Goal: Task Accomplishment & Management: Use online tool/utility

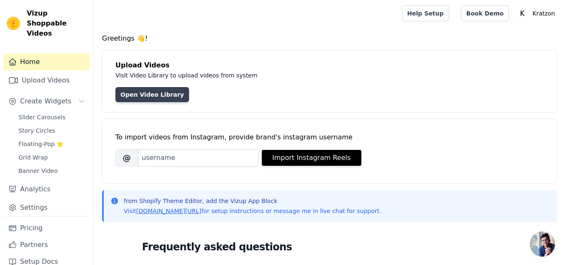
click at [159, 93] on link "Open Video Library" at bounding box center [152, 94] width 74 height 15
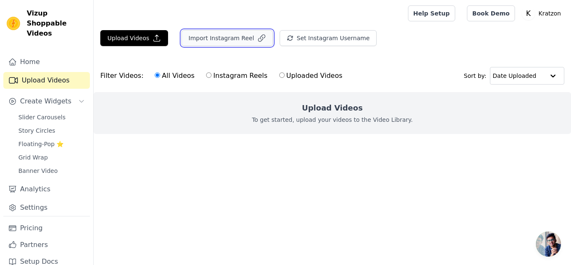
click at [235, 38] on button "Import Instagram Reel" at bounding box center [227, 38] width 92 height 16
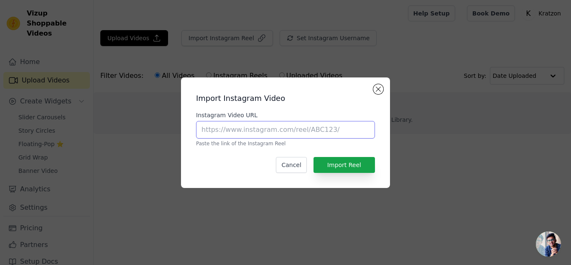
click at [255, 125] on input "Instagram Video URL" at bounding box center [285, 130] width 179 height 18
paste input "[URL][DOMAIN_NAME]"
type input "[URL][DOMAIN_NAME]"
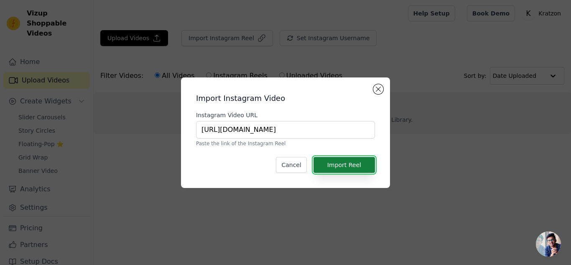
scroll to position [0, 0]
click at [347, 170] on button "Import Reel" at bounding box center [343, 165] width 61 height 16
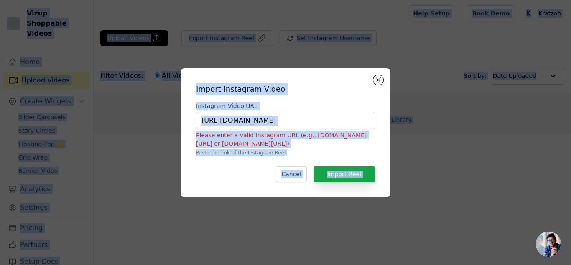
click at [304, 93] on h2 "Import Instagram Video" at bounding box center [285, 89] width 179 height 12
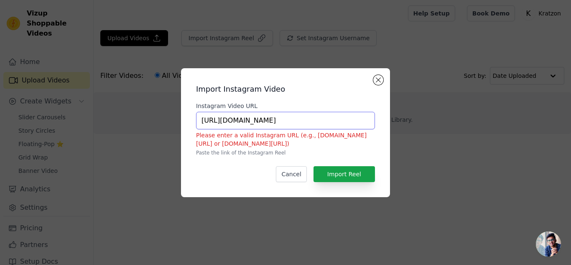
click at [293, 123] on input "https://cdn.shopify.com/videos/c/o/v/8c07da4088e04463a6401f47a97c7749.mp4" at bounding box center [285, 121] width 179 height 18
paste input "https://www.instagram.com/reel/DHdQ1yUhtIa/?igsh=MTNhdGFyczBmaGhueQ=="
type input "https://www.instagram.com/reel/DHdQ1yUhtIa/?igsh=MTNhdGFyczBmaGhueQ=="
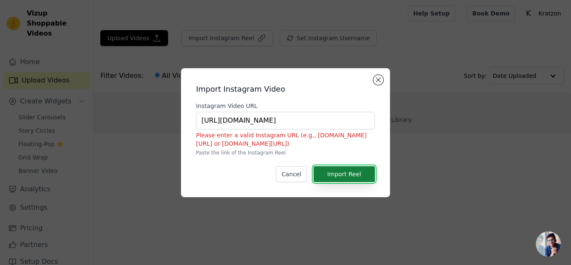
click at [344, 178] on button "Import Reel" at bounding box center [343, 174] width 61 height 16
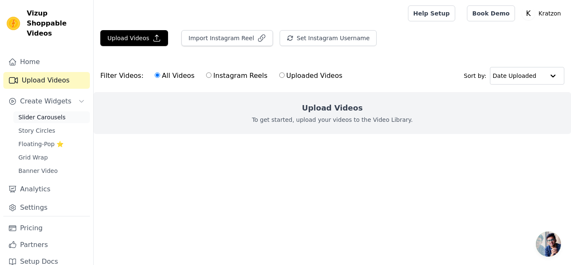
click at [59, 113] on span "Slider Carousels" at bounding box center [41, 117] width 47 height 8
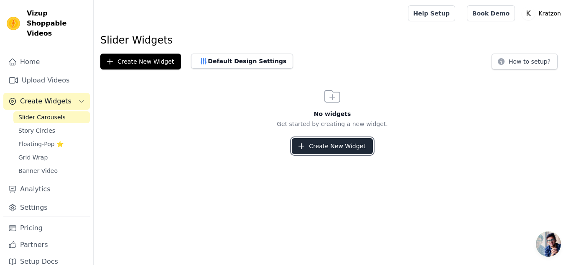
click at [323, 147] on button "Create New Widget" at bounding box center [332, 146] width 81 height 16
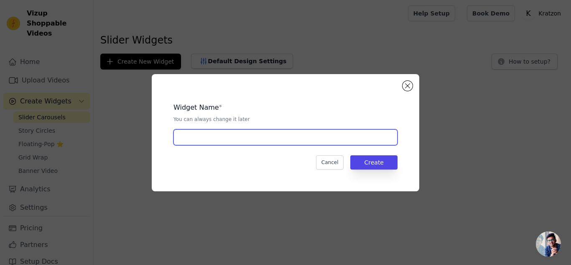
click at [306, 141] on input "text" at bounding box center [285, 137] width 224 height 16
type input "O"
type input "Look at this"
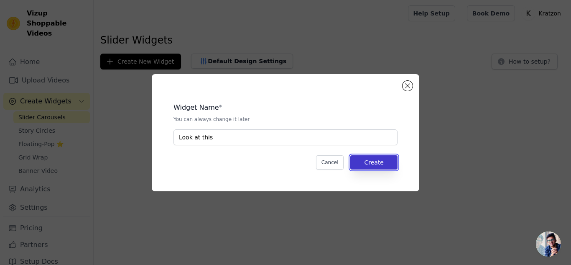
click at [372, 167] on button "Create" at bounding box center [373, 162] width 47 height 14
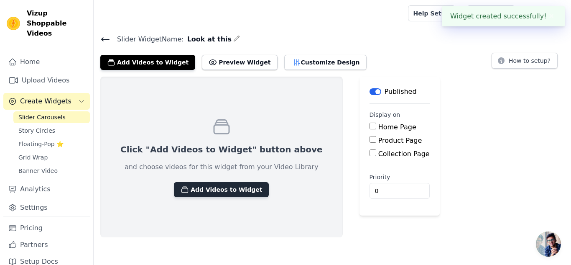
click at [227, 191] on button "Add Videos to Widget" at bounding box center [221, 189] width 95 height 15
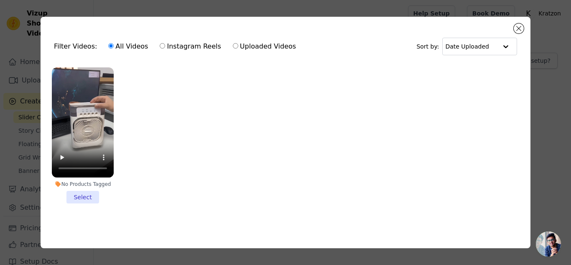
click at [84, 195] on li "No Products Tagged Select" at bounding box center [83, 135] width 62 height 136
click at [0, 0] on input "No Products Tagged Select" at bounding box center [0, 0] width 0 height 0
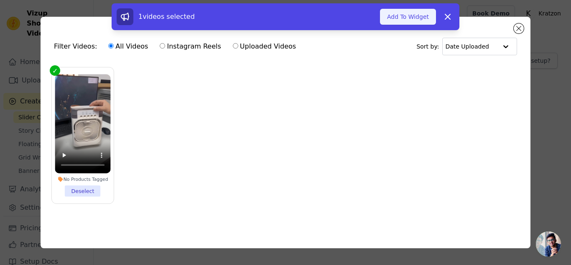
click at [420, 15] on button "Add To Widget" at bounding box center [408, 17] width 56 height 16
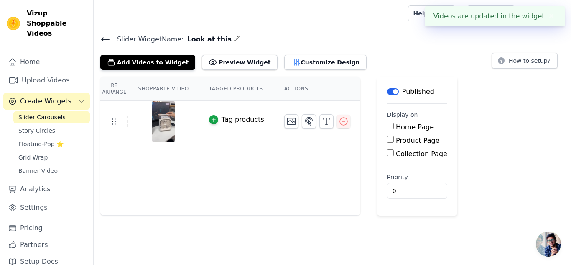
click at [387, 90] on button "Label" at bounding box center [393, 91] width 12 height 7
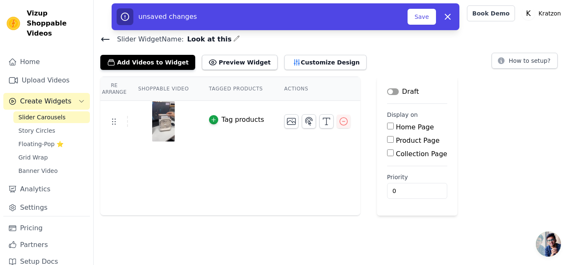
click at [387, 127] on input "Home Page" at bounding box center [390, 125] width 7 height 7
checkbox input "true"
click at [387, 140] on input "Product Page" at bounding box center [390, 139] width 7 height 7
checkbox input "true"
click at [387, 174] on input "Collection Page" at bounding box center [390, 176] width 7 height 7
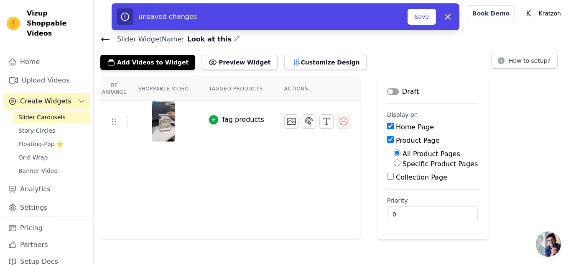
checkbox input "true"
click at [218, 64] on button "Preview Widget" at bounding box center [239, 62] width 75 height 15
click at [101, 36] on icon at bounding box center [105, 39] width 10 height 10
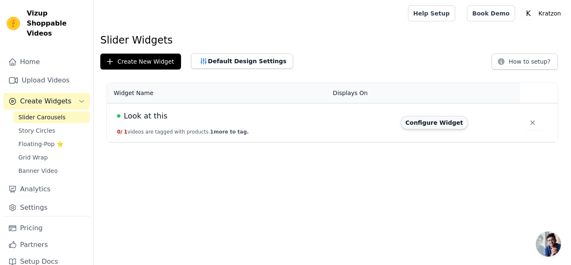
click at [424, 126] on button "Configure Widget" at bounding box center [434, 122] width 68 height 13
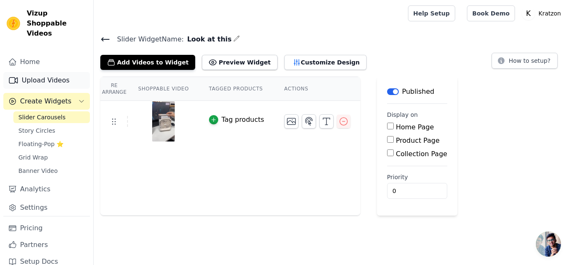
click at [55, 72] on link "Upload Videos" at bounding box center [46, 80] width 87 height 17
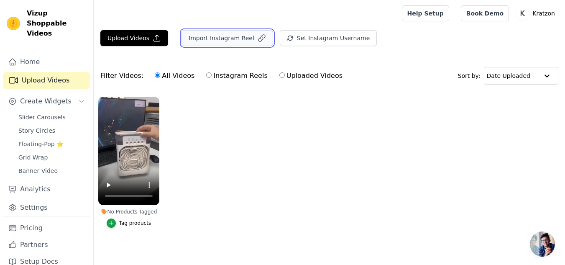
click at [220, 38] on button "Import Instagram Reel" at bounding box center [227, 38] width 92 height 16
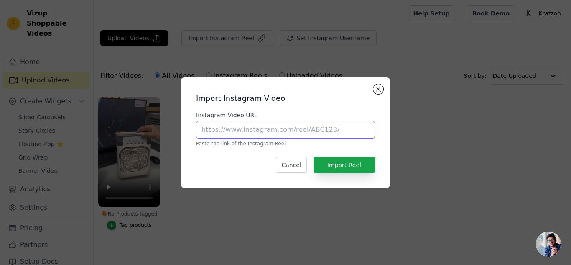
click at [270, 125] on input "Instagram Video URL" at bounding box center [285, 130] width 179 height 18
paste input "https://www.instagram.com/reel/DLjPUE_M5ZA/?igsh=M2UwbnJ5Nmt1NHYw"
type input "https://www.instagram.com/reel/DLjPUE_M5ZA/?igsh=M2UwbnJ5Nmt1NHYw"
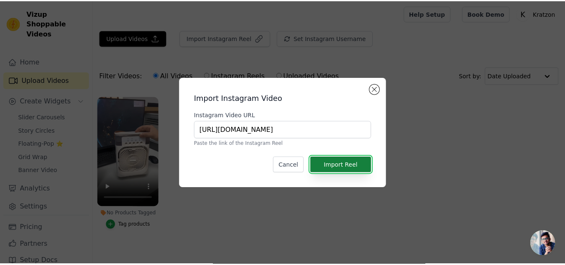
scroll to position [0, 0]
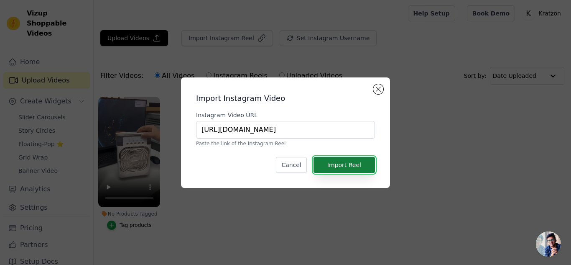
click at [355, 168] on button "Import Reel" at bounding box center [343, 165] width 61 height 16
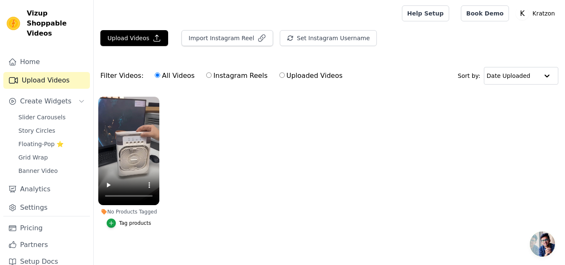
click at [339, 224] on ul "No Products Tagged Tag products" at bounding box center [329, 170] width 471 height 157
click at [143, 35] on button "Upload Videos" at bounding box center [134, 38] width 68 height 16
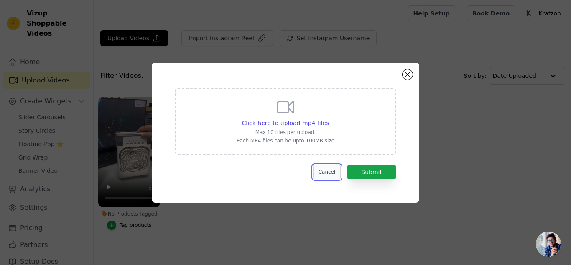
click at [329, 165] on button "Cancel" at bounding box center [327, 172] width 28 height 14
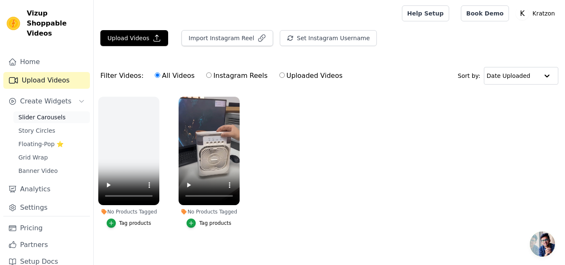
click at [47, 113] on span "Slider Carousels" at bounding box center [41, 117] width 47 height 8
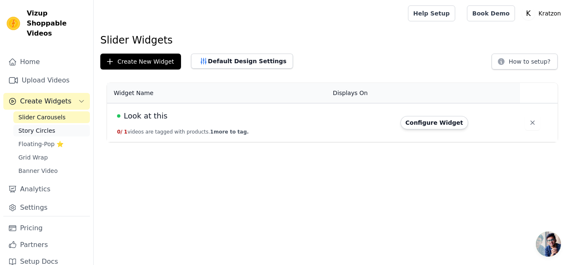
click at [45, 126] on span "Story Circles" at bounding box center [36, 130] width 37 height 8
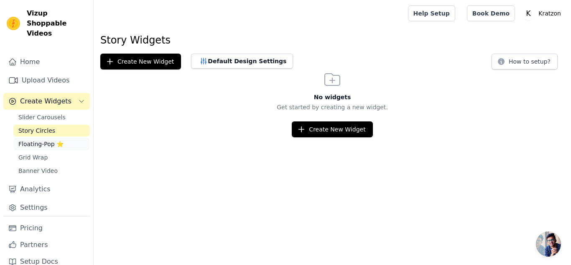
click at [51, 140] on span "Floating-Pop ⭐" at bounding box center [40, 144] width 45 height 8
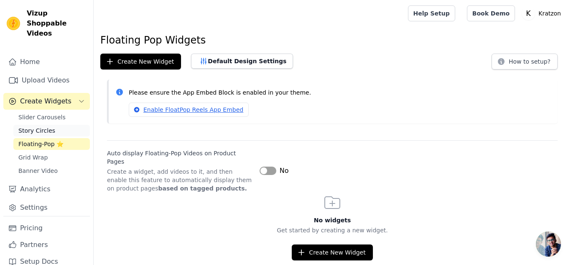
click at [59, 125] on link "Story Circles" at bounding box center [51, 131] width 76 height 12
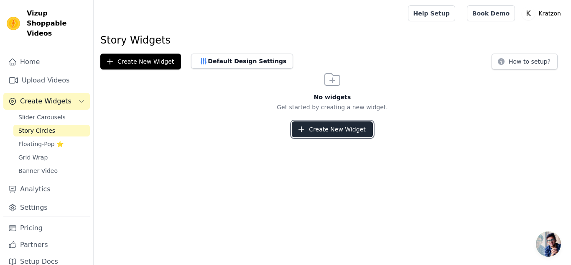
click at [318, 126] on button "Create New Widget" at bounding box center [332, 129] width 81 height 16
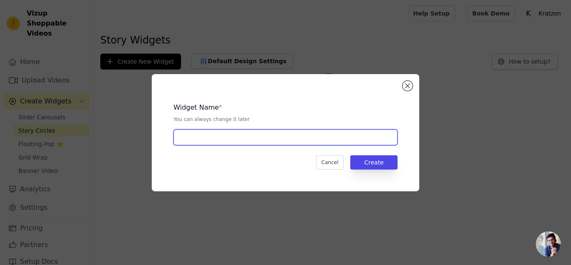
click at [299, 133] on input "text" at bounding box center [285, 137] width 224 height 16
type input "Look at this"
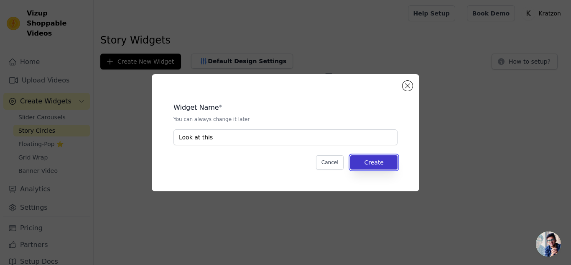
click at [370, 166] on button "Create" at bounding box center [373, 162] width 47 height 14
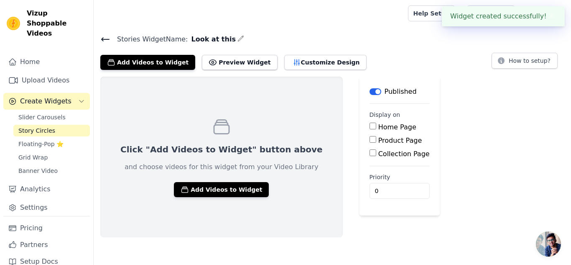
click at [370, 127] on input "Home Page" at bounding box center [373, 125] width 7 height 7
checkbox input "true"
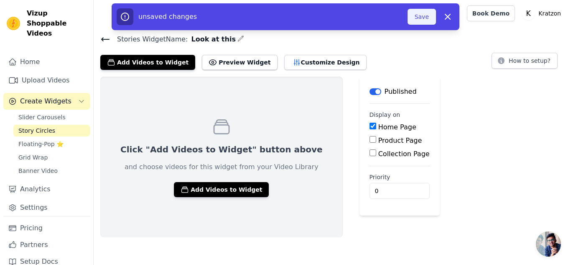
click at [423, 15] on button "Save" at bounding box center [422, 17] width 28 height 16
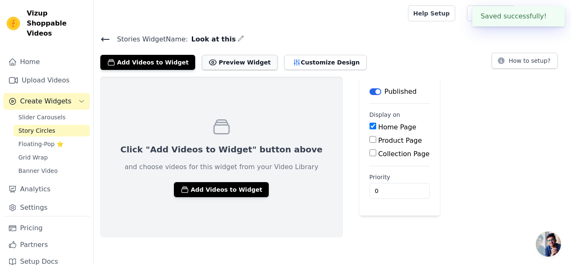
click at [240, 64] on button "Preview Widget" at bounding box center [239, 62] width 75 height 15
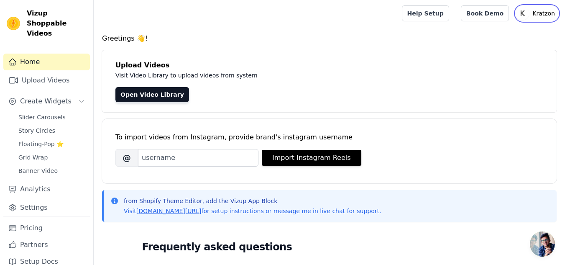
click at [539, 14] on p "Kratzon" at bounding box center [543, 13] width 29 height 15
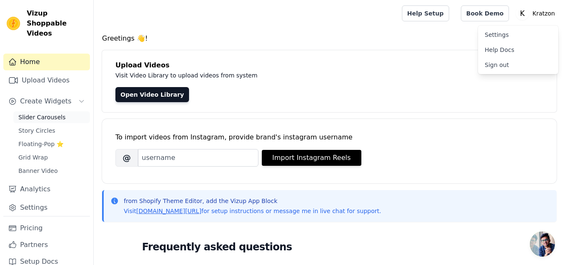
click at [43, 113] on span "Slider Carousels" at bounding box center [41, 117] width 47 height 8
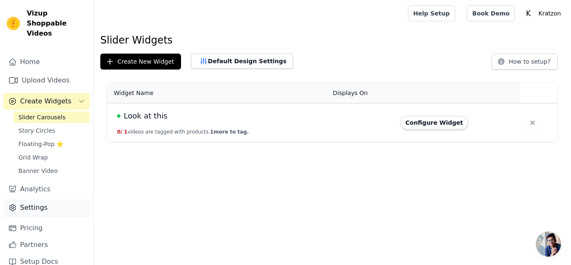
click at [53, 199] on link "Settings" at bounding box center [46, 207] width 87 height 17
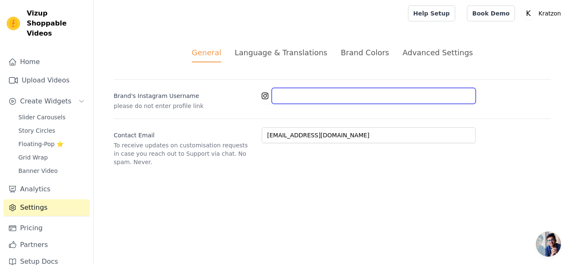
click at [291, 99] on input "Brand's Instagram Username" at bounding box center [374, 96] width 204 height 16
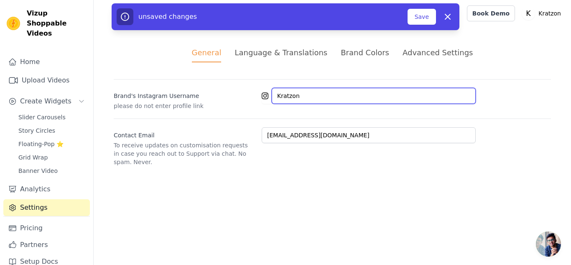
type input "Kratzon"
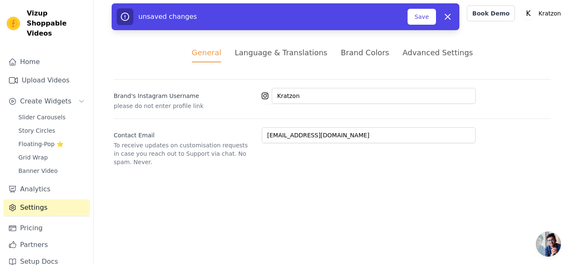
click at [338, 182] on html "Vizup Shoppable Videos Home Upload Videos Create Widgets Slider Carousels Story…" at bounding box center [285, 93] width 571 height 186
click at [62, 181] on link "Analytics" at bounding box center [46, 189] width 87 height 17
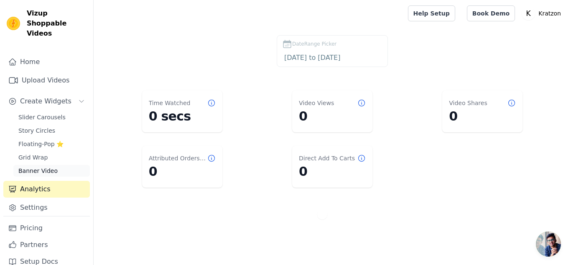
click at [64, 165] on link "Banner Video" at bounding box center [51, 171] width 76 height 12
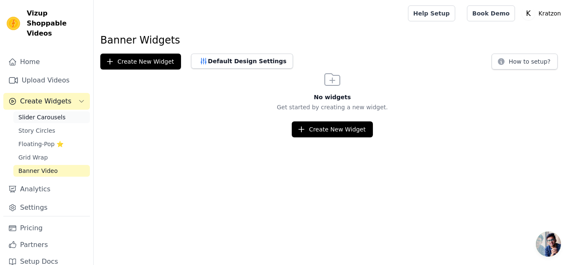
click at [56, 113] on span "Slider Carousels" at bounding box center [41, 117] width 47 height 8
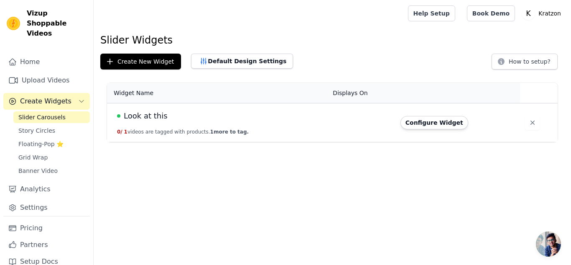
click at [341, 95] on th "Displays On" at bounding box center [361, 93] width 67 height 20
click at [245, 62] on button "Default Design Settings" at bounding box center [242, 61] width 102 height 15
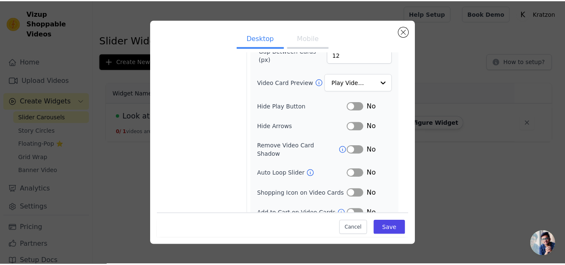
scroll to position [115, 0]
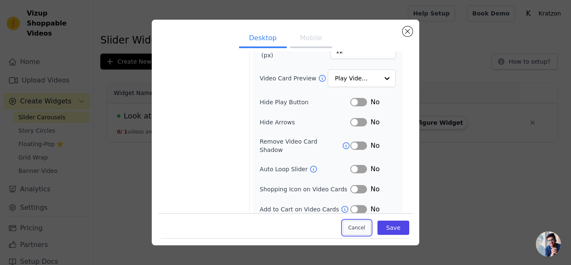
click at [359, 230] on button "Cancel" at bounding box center [357, 228] width 28 height 14
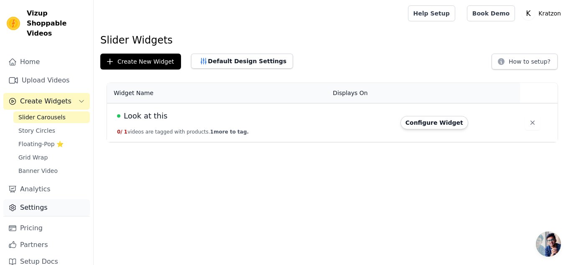
click at [46, 200] on link "Settings" at bounding box center [46, 207] width 87 height 17
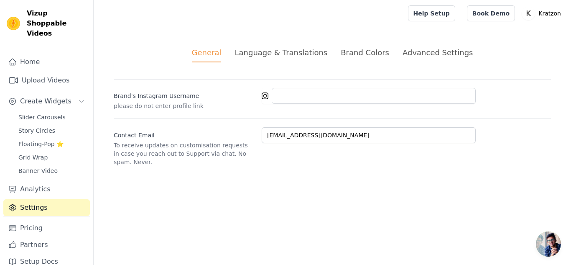
click at [275, 51] on div "Language & Translations" at bounding box center [280, 52] width 93 height 11
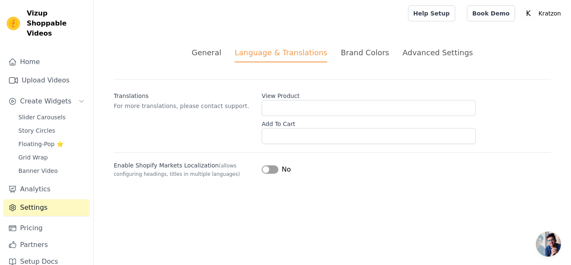
click at [361, 48] on div "Brand Colors" at bounding box center [365, 52] width 48 height 11
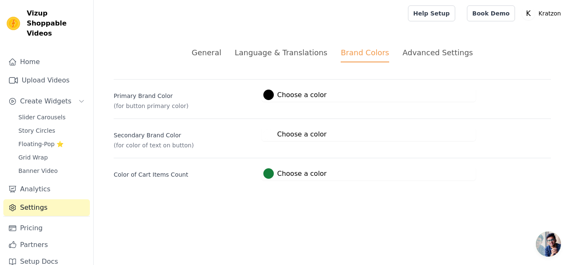
click at [433, 48] on div "Advanced Settings" at bounding box center [438, 52] width 70 height 11
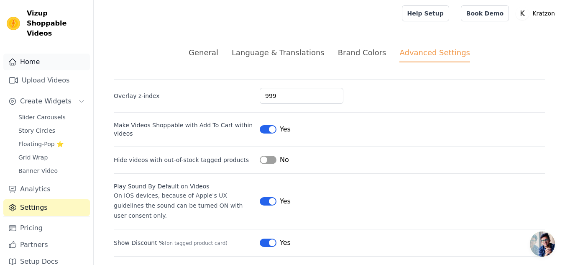
click at [50, 56] on link "Home" at bounding box center [46, 62] width 87 height 17
